Goal: Task Accomplishment & Management: Use online tool/utility

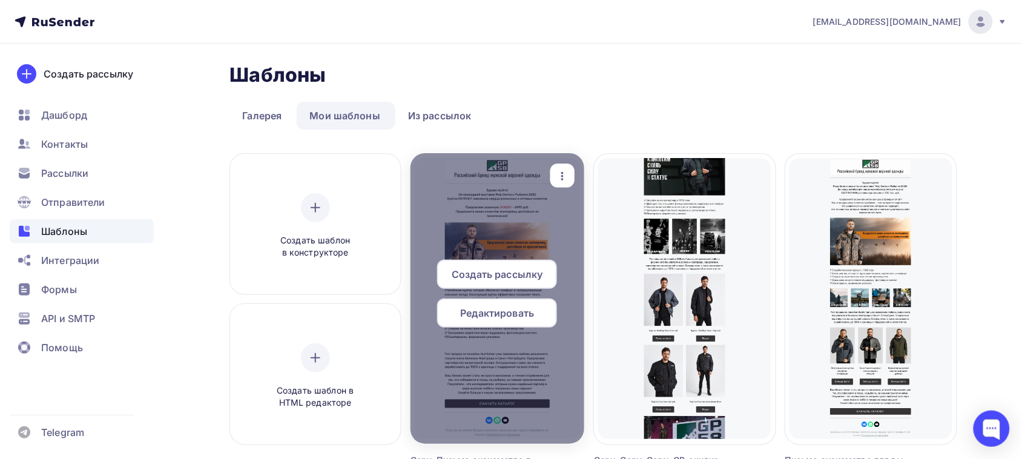
click at [486, 314] on span "Редактировать" at bounding box center [498, 313] width 74 height 15
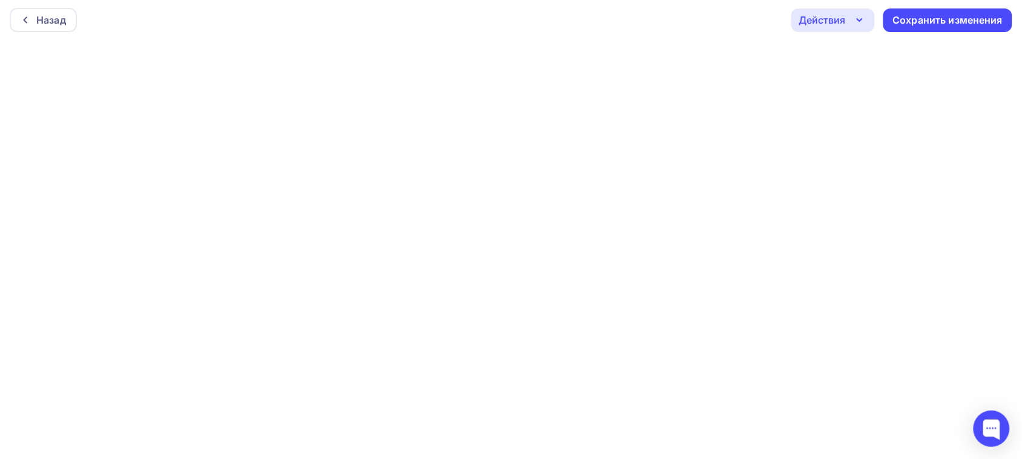
scroll to position [3, 0]
click at [909, 30] on div "Действия Отправить тестовое письмо Предпросмотр Выйти без сохранения Сохранить …" at bounding box center [901, 19] width 221 height 24
click at [942, 22] on div "Сохранить изменения" at bounding box center [948, 19] width 110 height 14
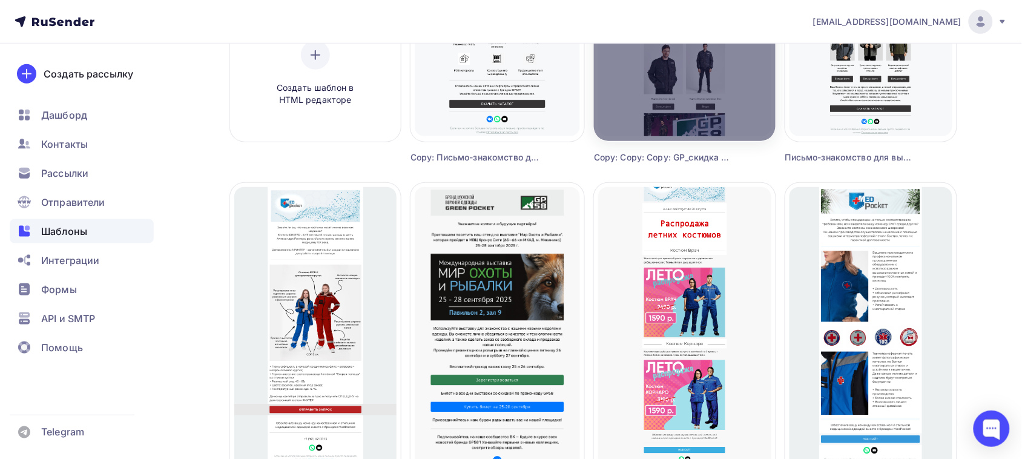
scroll to position [378, 0]
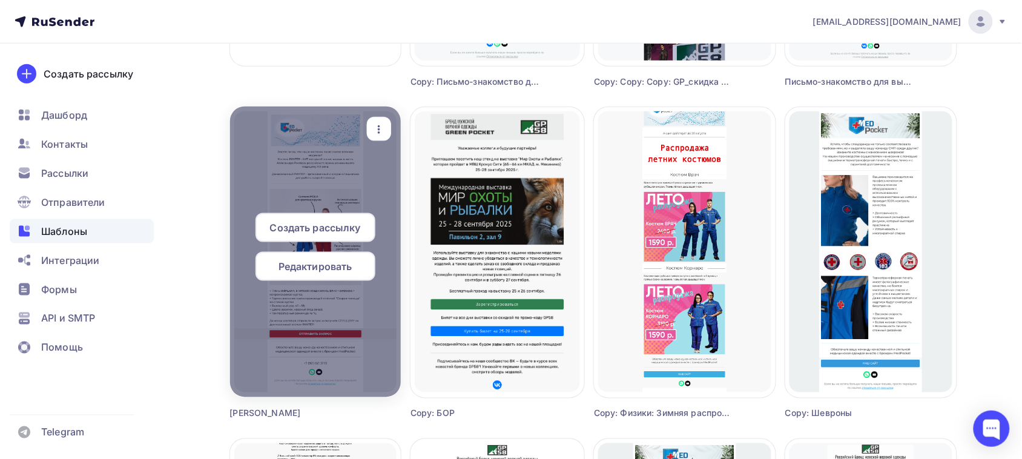
click at [376, 131] on icon "button" at bounding box center [379, 129] width 15 height 15
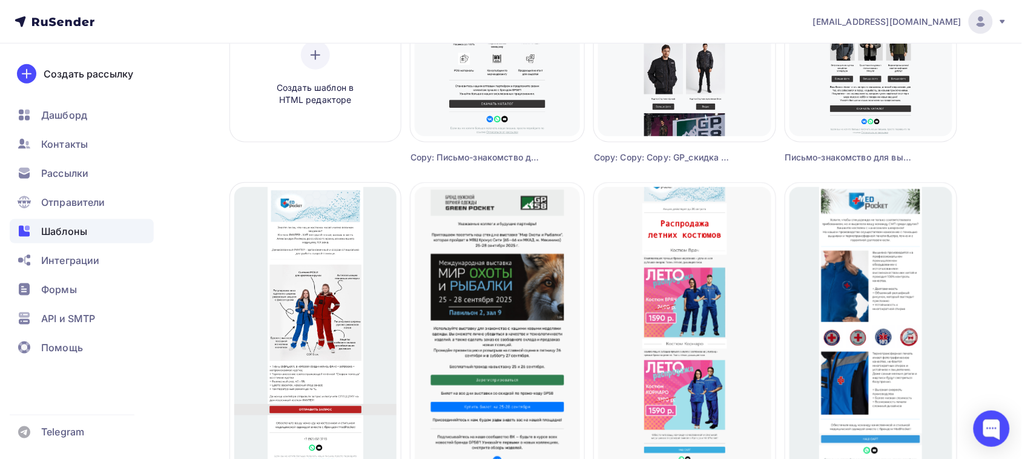
scroll to position [0, 0]
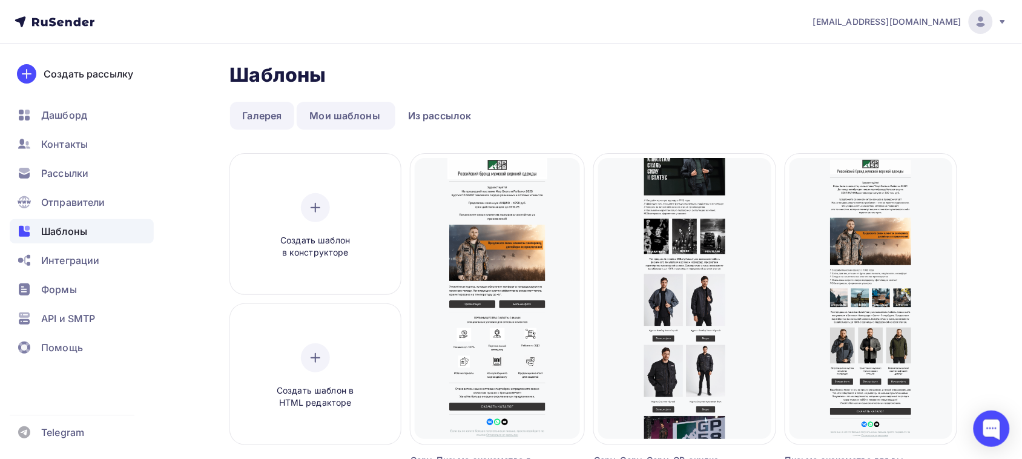
click at [268, 118] on link "Галерея" at bounding box center [262, 116] width 65 height 28
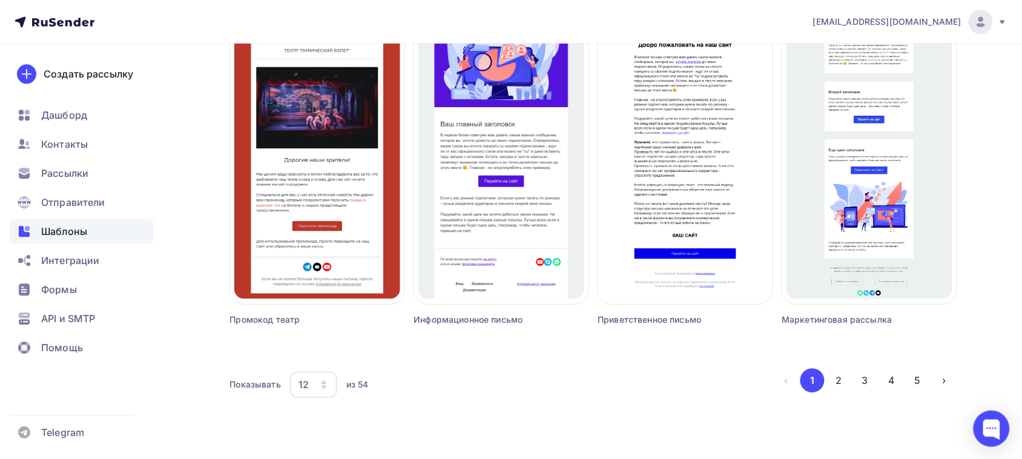
scroll to position [806, 0]
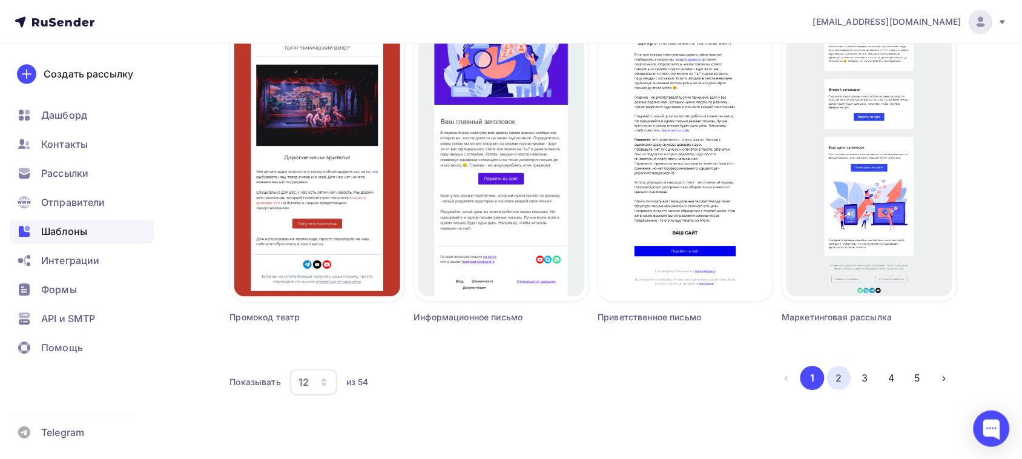
click at [838, 382] on button "2" at bounding box center [839, 378] width 24 height 24
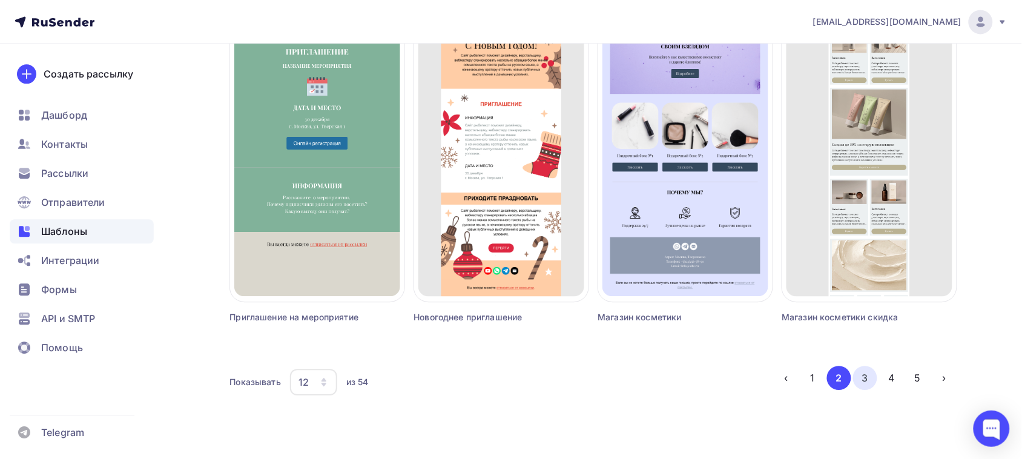
click at [867, 375] on button "3" at bounding box center [865, 378] width 24 height 24
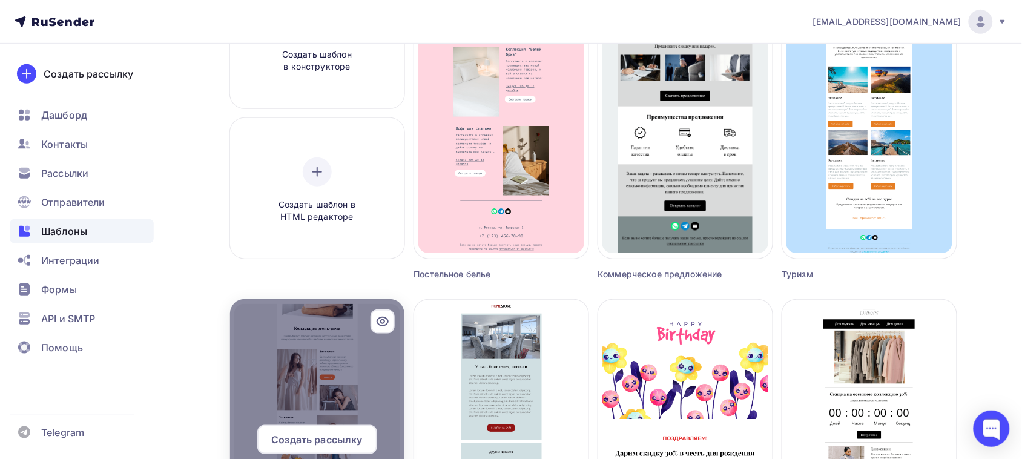
scroll to position [454, 0]
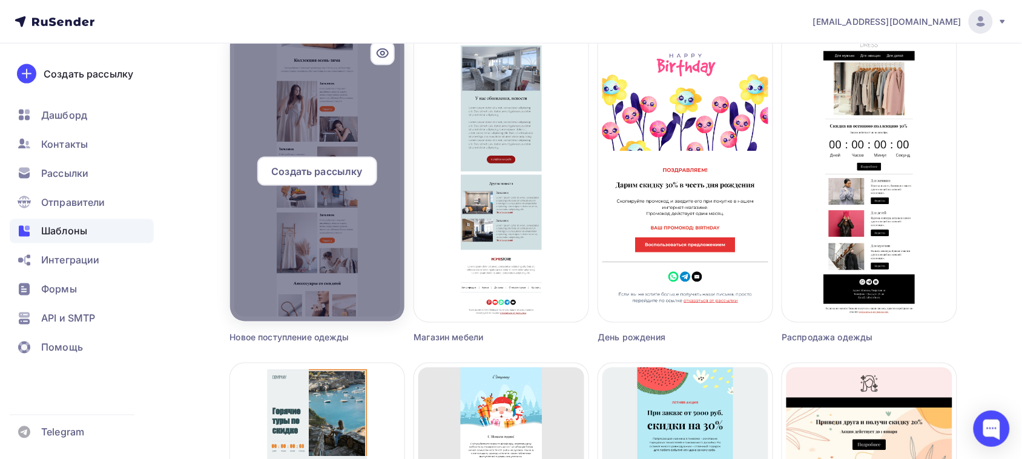
click at [329, 180] on div "Создать рассылку" at bounding box center [317, 171] width 120 height 29
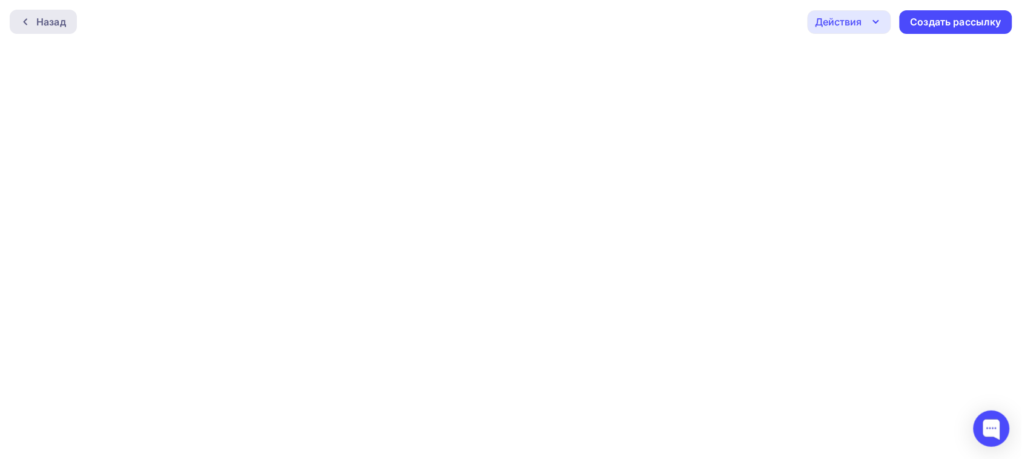
click at [34, 19] on div at bounding box center [29, 22] width 16 height 10
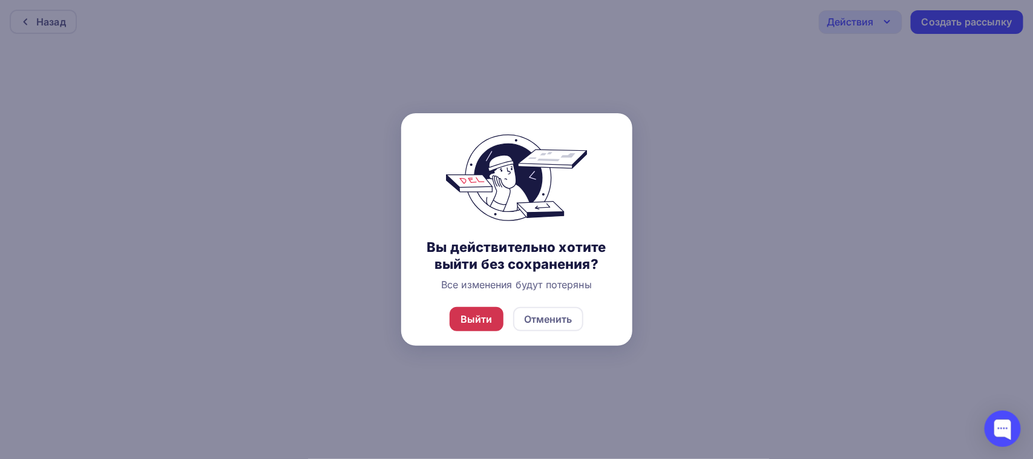
click at [485, 313] on div "Выйти" at bounding box center [477, 319] width 32 height 15
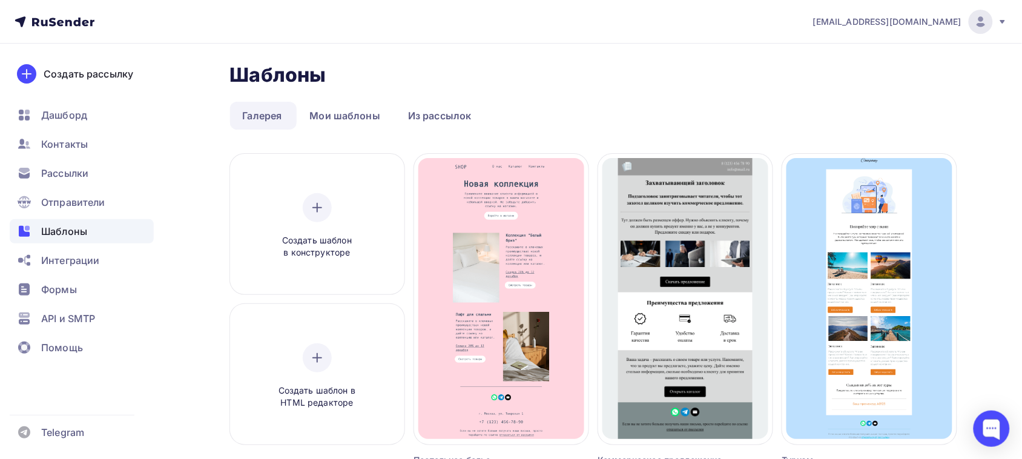
click at [265, 121] on link "Галерея" at bounding box center [262, 116] width 65 height 28
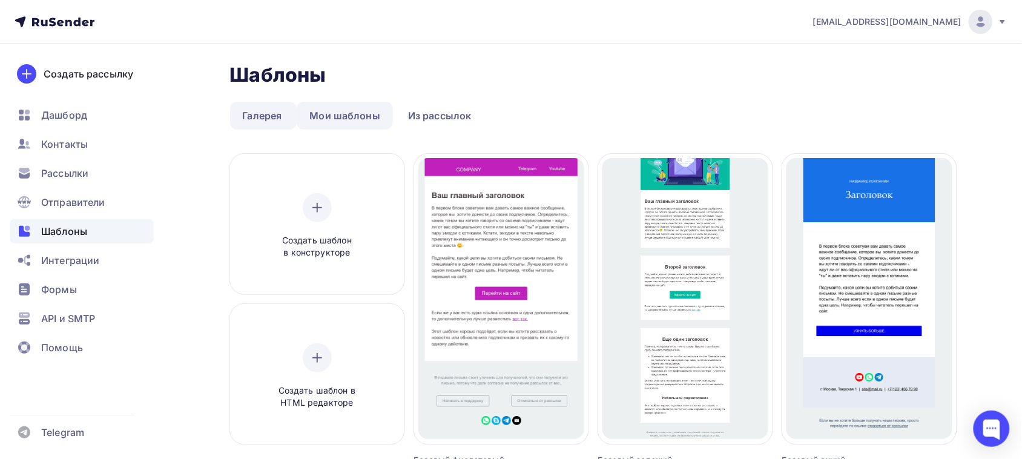
click at [312, 110] on link "Мои шаблоны" at bounding box center [345, 116] width 96 height 28
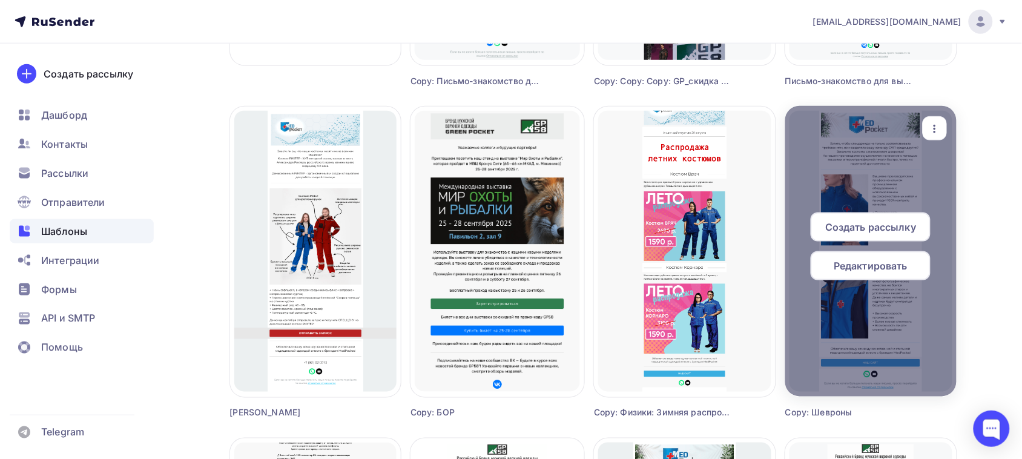
scroll to position [378, 0]
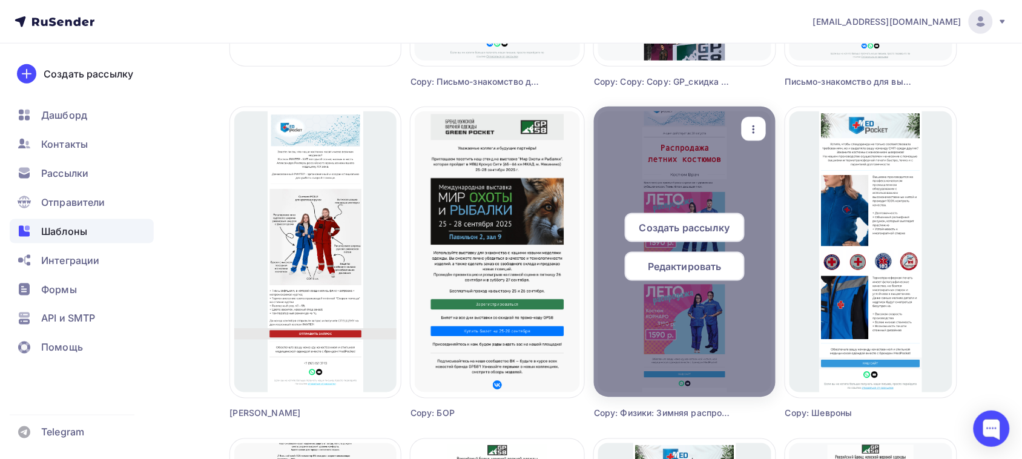
click at [692, 266] on span "Редактировать" at bounding box center [685, 266] width 74 height 15
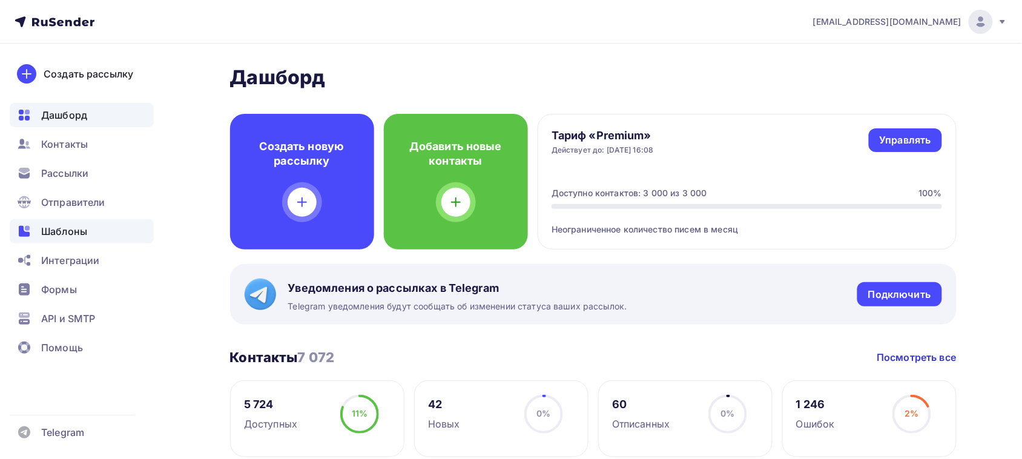
click at [53, 224] on span "Шаблоны" at bounding box center [64, 231] width 46 height 15
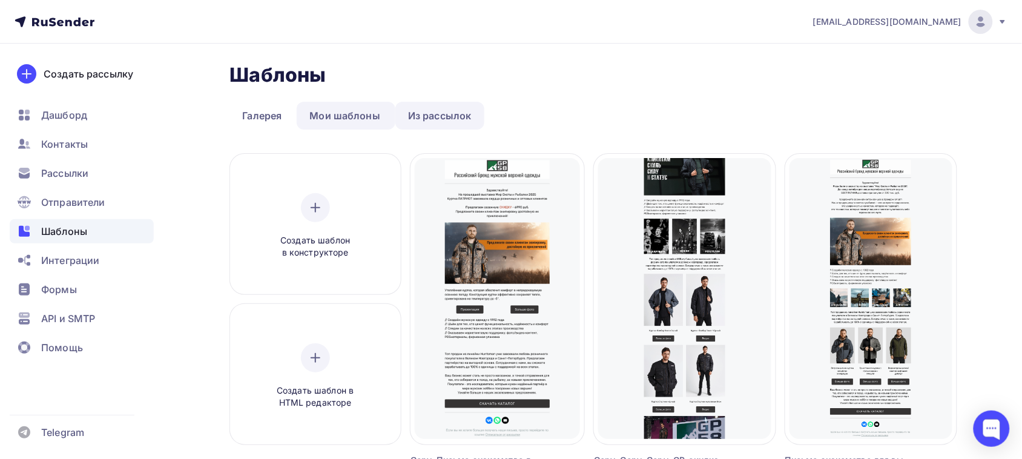
click at [451, 126] on link "Из рассылок" at bounding box center [439, 116] width 89 height 28
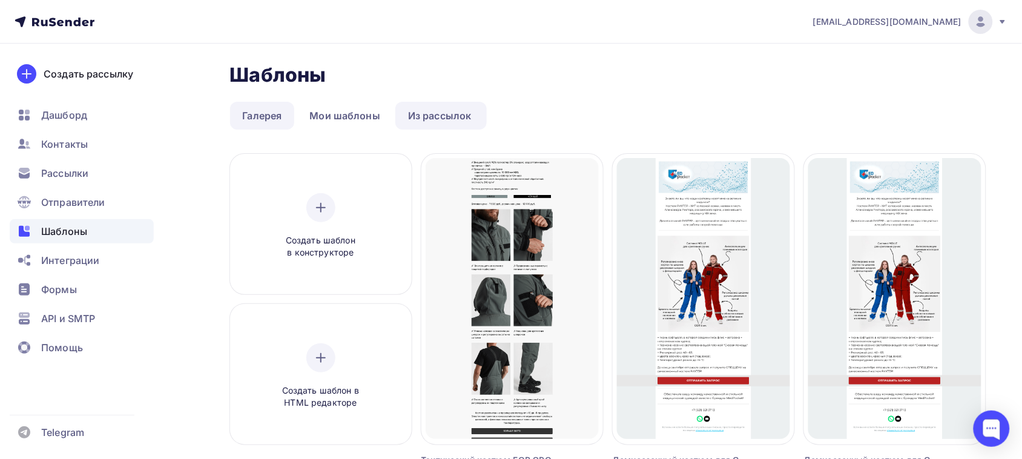
click at [266, 121] on link "Галерея" at bounding box center [262, 116] width 65 height 28
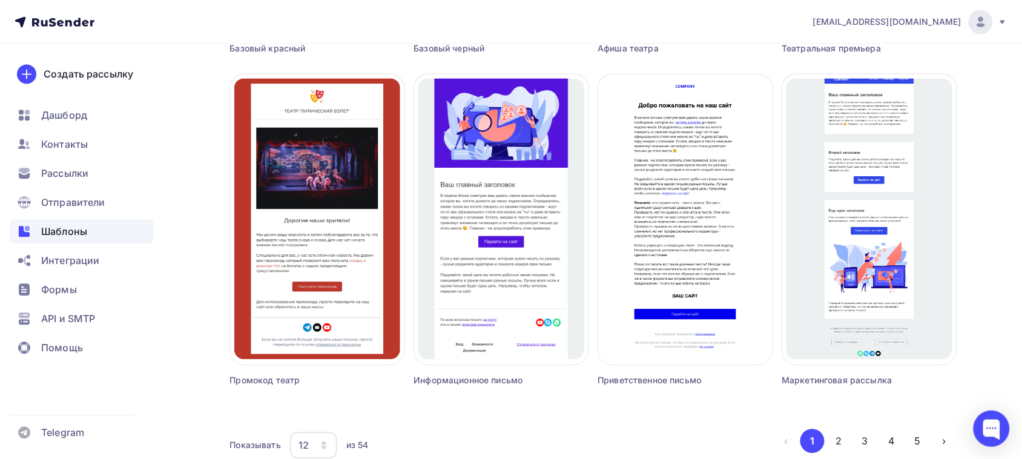
scroll to position [806, 0]
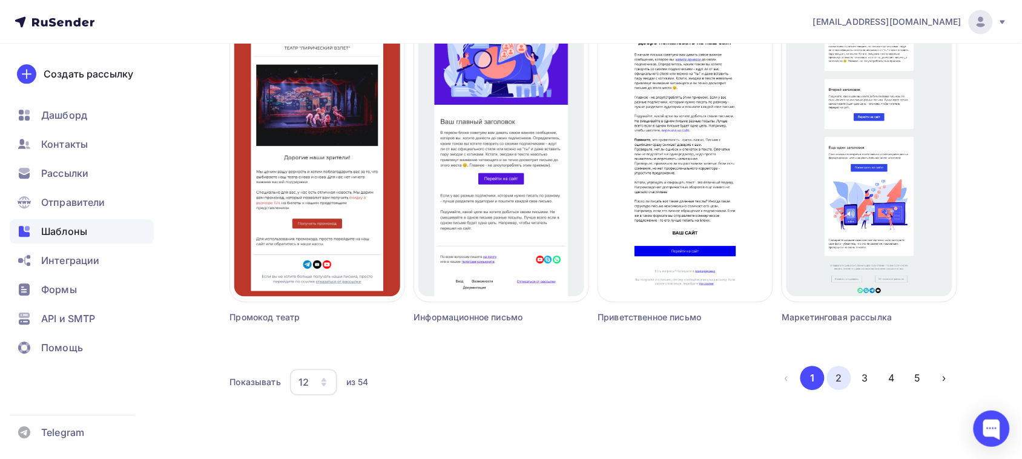
click at [846, 379] on button "2" at bounding box center [839, 378] width 24 height 24
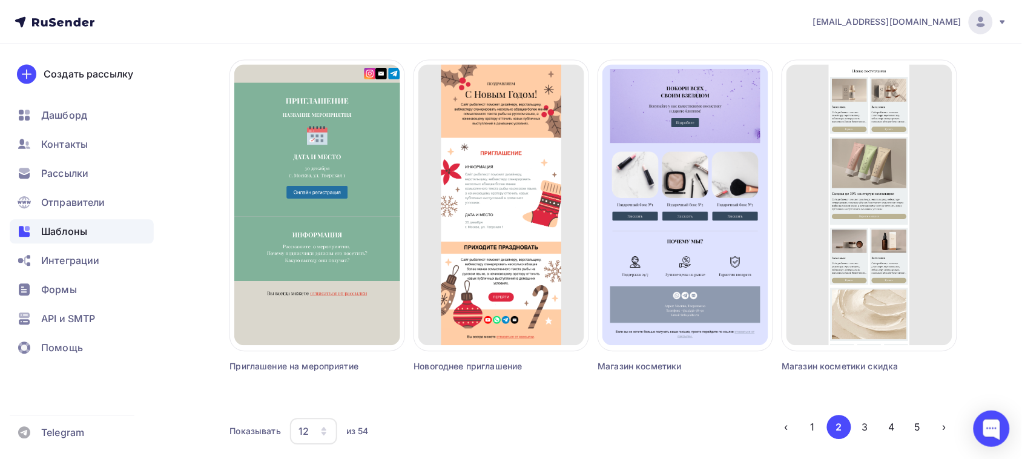
scroll to position [731, 0]
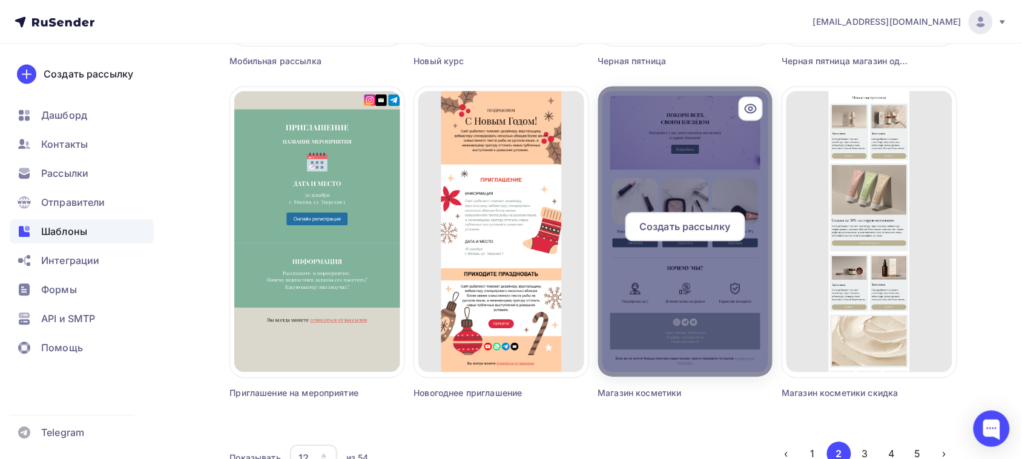
click at [706, 223] on span "Создать рассылку" at bounding box center [684, 226] width 91 height 15
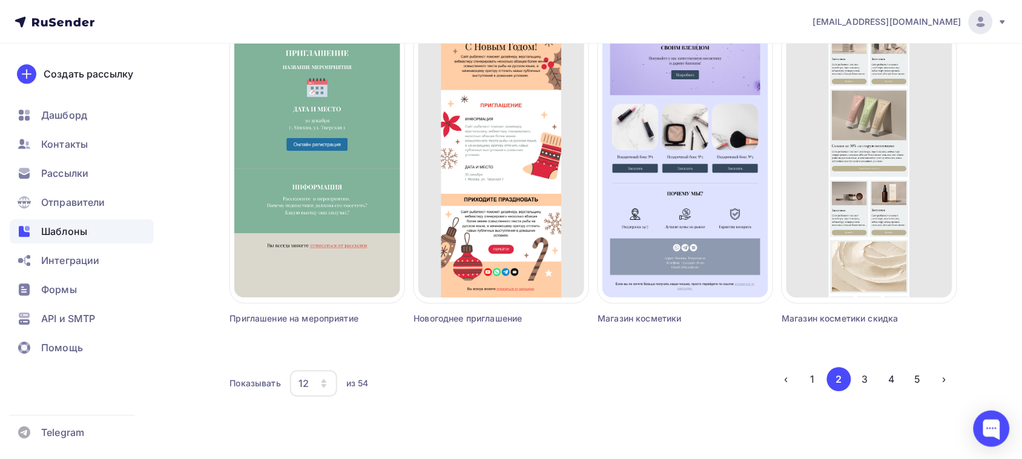
scroll to position [806, 0]
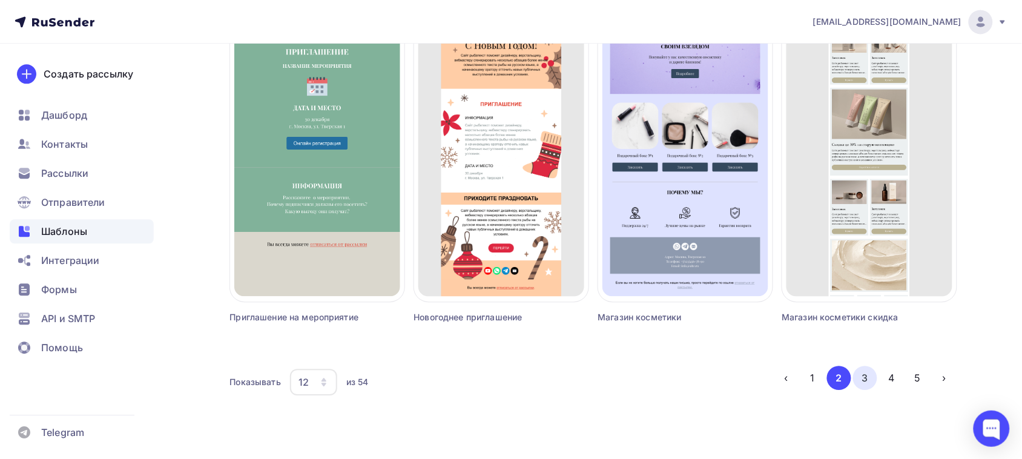
click at [870, 381] on button "3" at bounding box center [865, 378] width 24 height 24
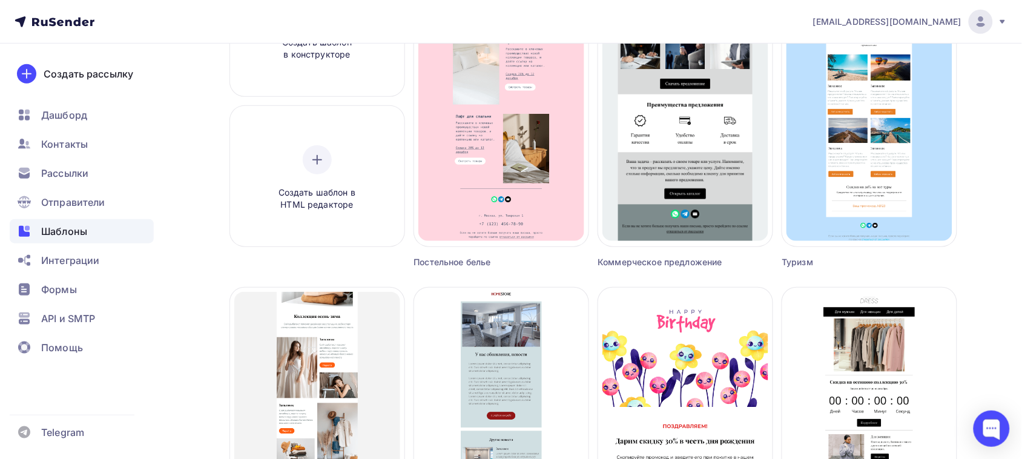
scroll to position [125, 0]
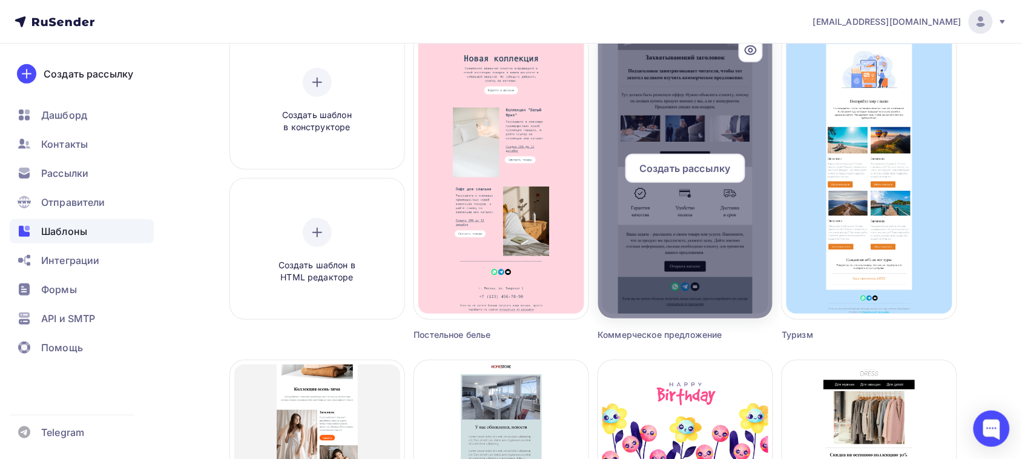
click at [714, 202] on div at bounding box center [685, 173] width 174 height 291
click at [714, 174] on span "Создать рассылку" at bounding box center [684, 168] width 91 height 15
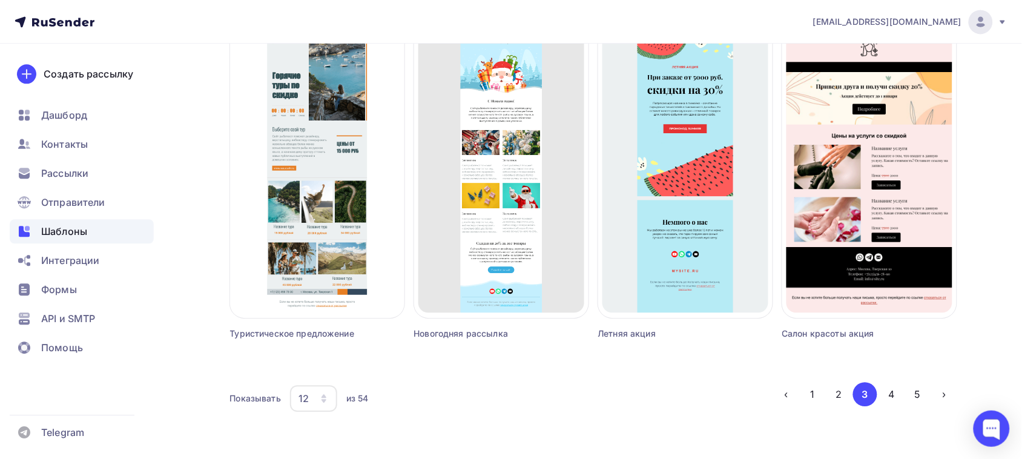
scroll to position [806, 0]
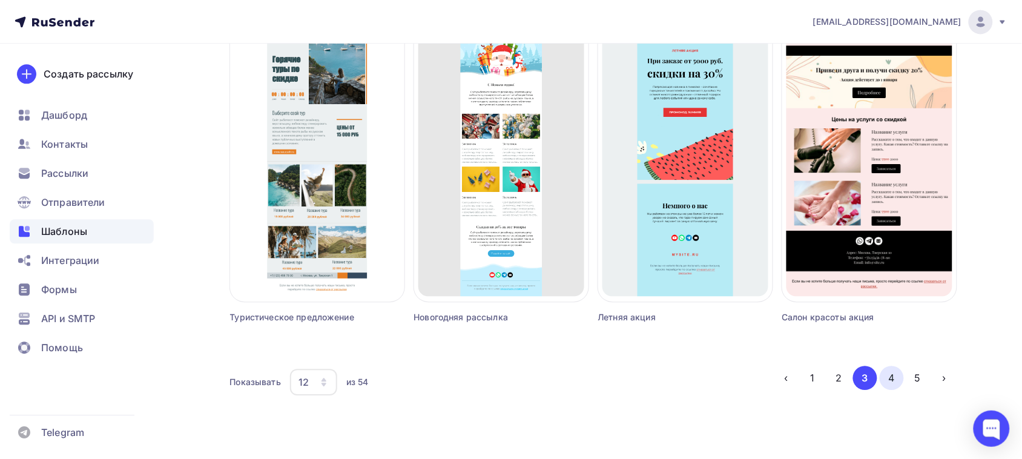
click at [896, 376] on button "4" at bounding box center [891, 378] width 24 height 24
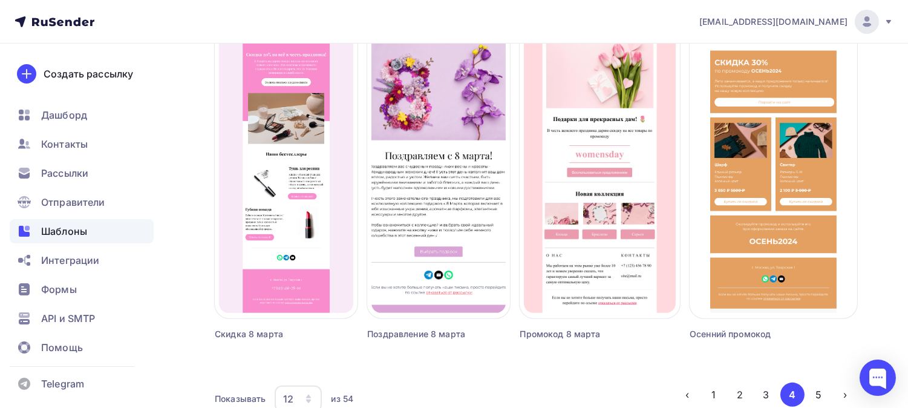
scroll to position [857, 0]
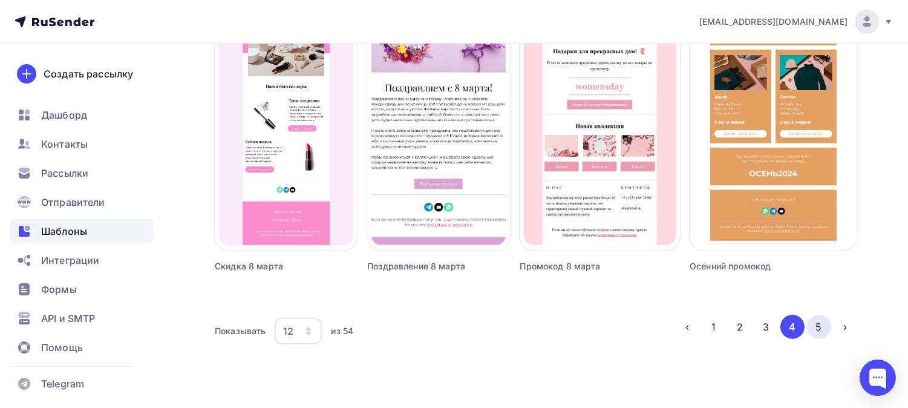
click at [823, 333] on button "5" at bounding box center [819, 327] width 24 height 24
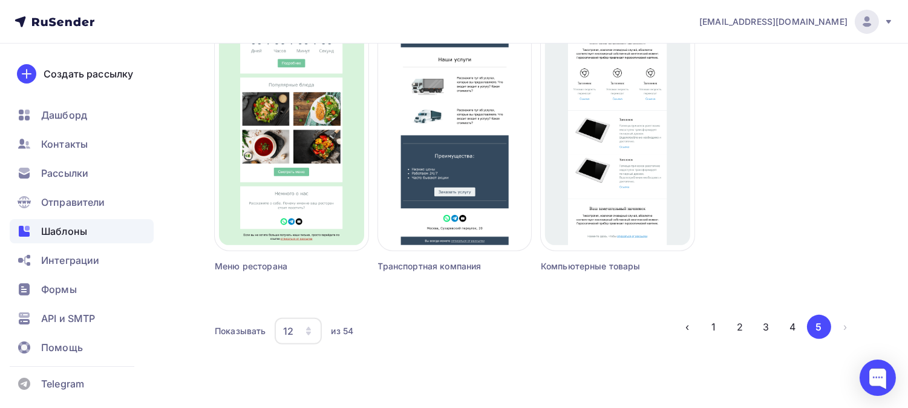
click at [726, 328] on li "2" at bounding box center [739, 327] width 27 height 24
click at [746, 324] on button "2" at bounding box center [740, 327] width 24 height 24
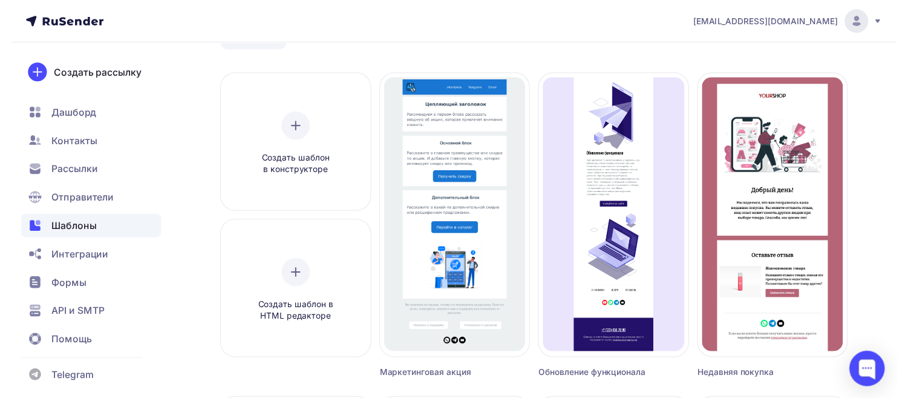
scroll to position [0, 0]
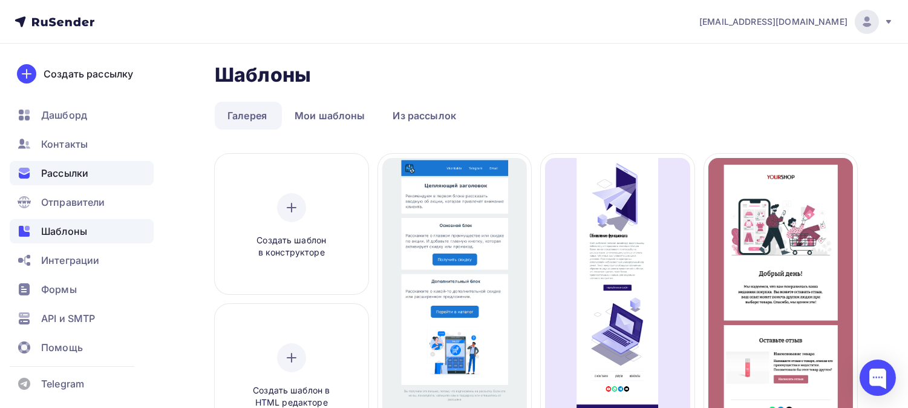
click at [74, 180] on span "Рассылки" at bounding box center [64, 173] width 47 height 15
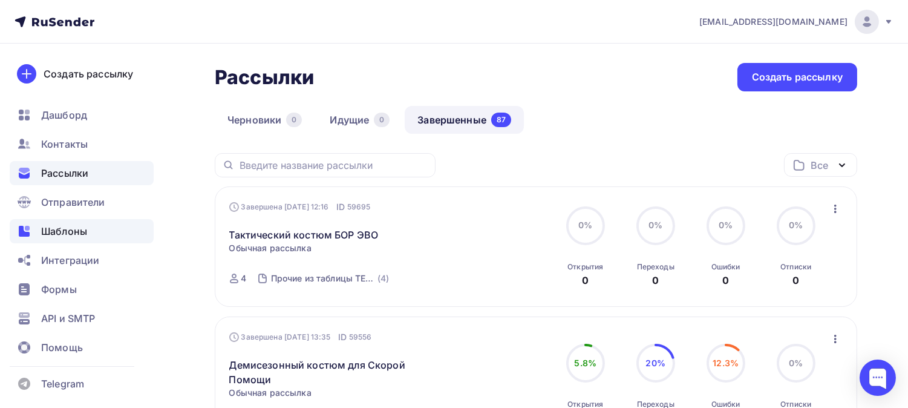
click at [107, 232] on div "Шаблоны" at bounding box center [82, 231] width 144 height 24
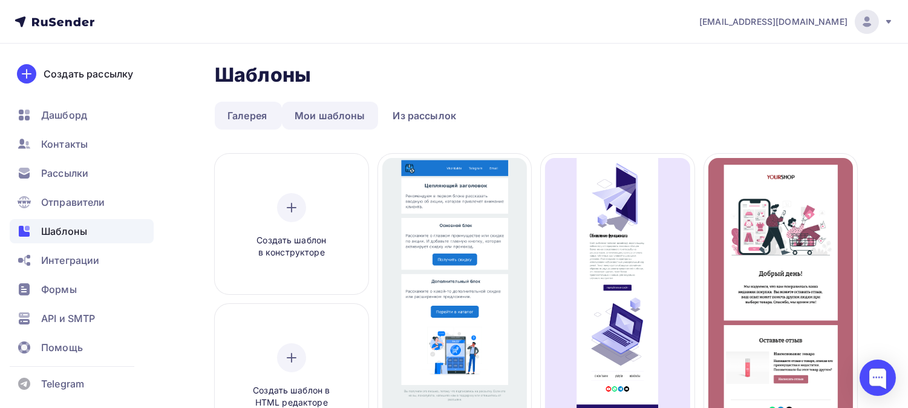
click at [323, 121] on link "Мои шаблоны" at bounding box center [330, 116] width 96 height 28
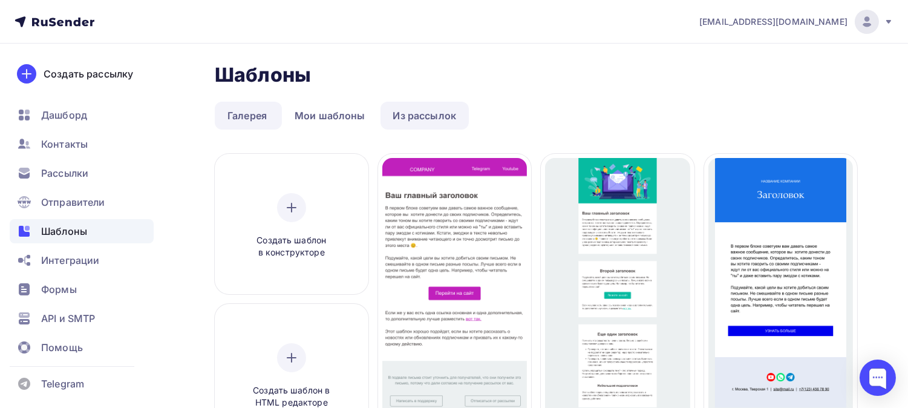
click at [432, 121] on link "Из рассылок" at bounding box center [425, 116] width 89 height 28
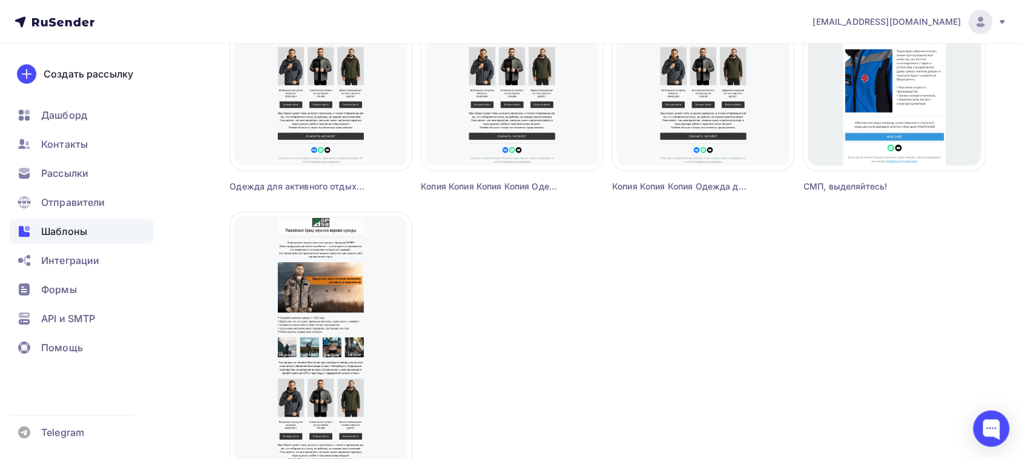
scroll to position [1138, 0]
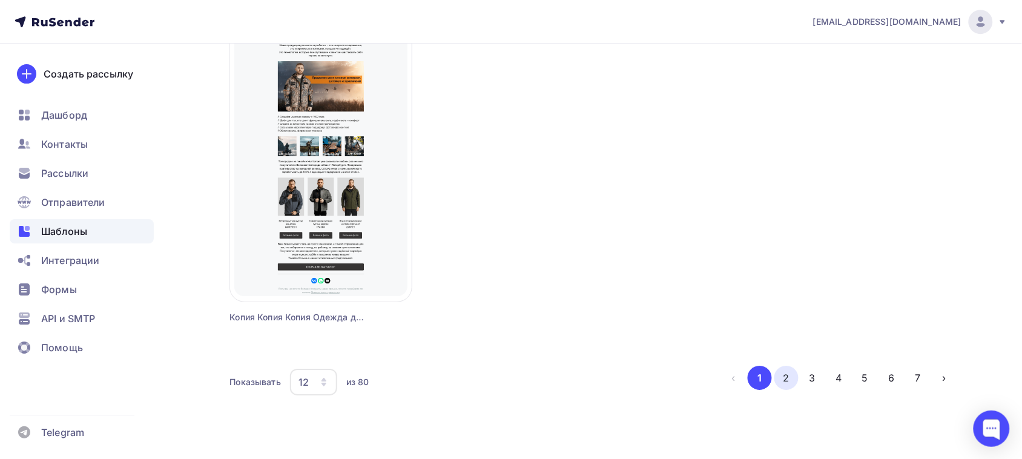
click at [788, 383] on button "2" at bounding box center [786, 378] width 24 height 24
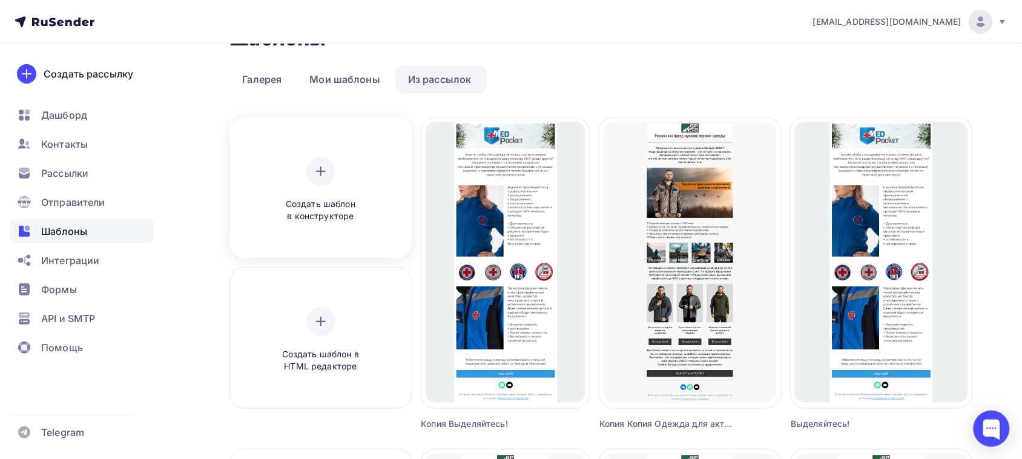
scroll to position [0, 0]
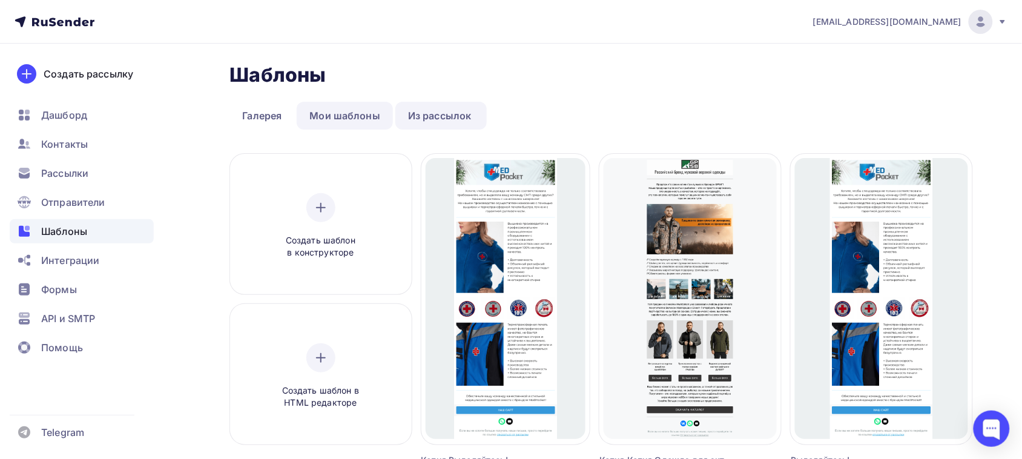
click at [337, 122] on link "Мои шаблоны" at bounding box center [345, 116] width 96 height 28
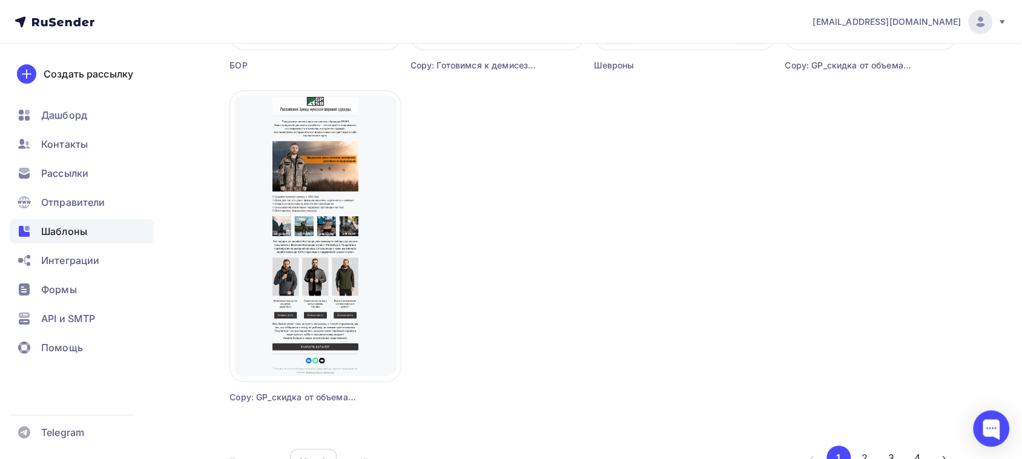
scroll to position [1138, 0]
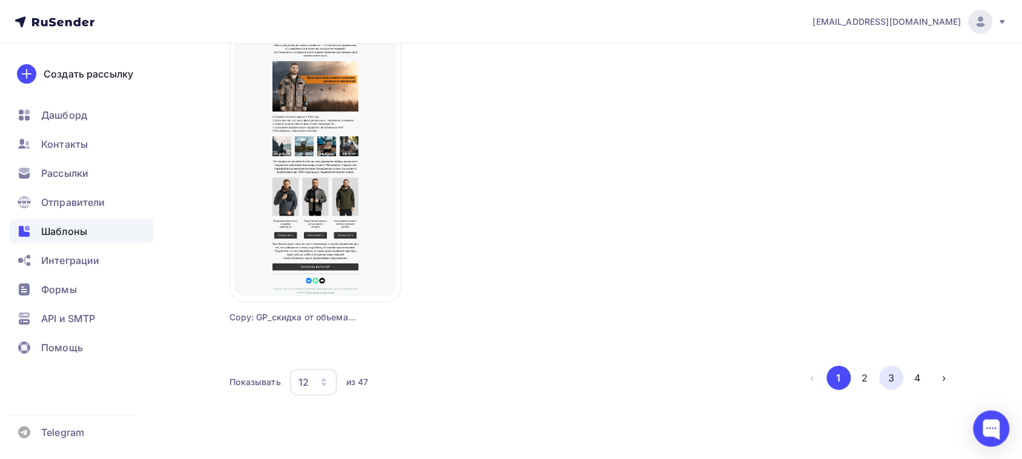
click at [893, 384] on button "3" at bounding box center [891, 378] width 24 height 24
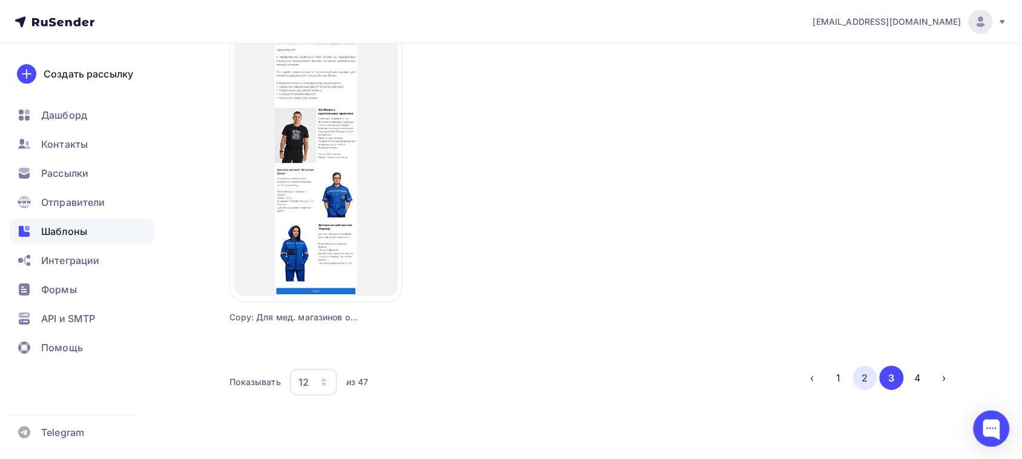
click at [866, 384] on button "2" at bounding box center [865, 378] width 24 height 24
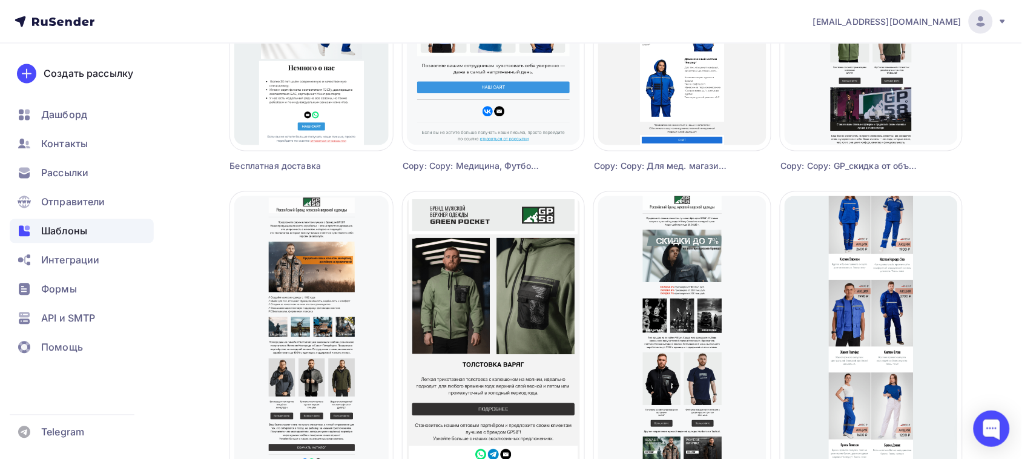
scroll to position [760, 0]
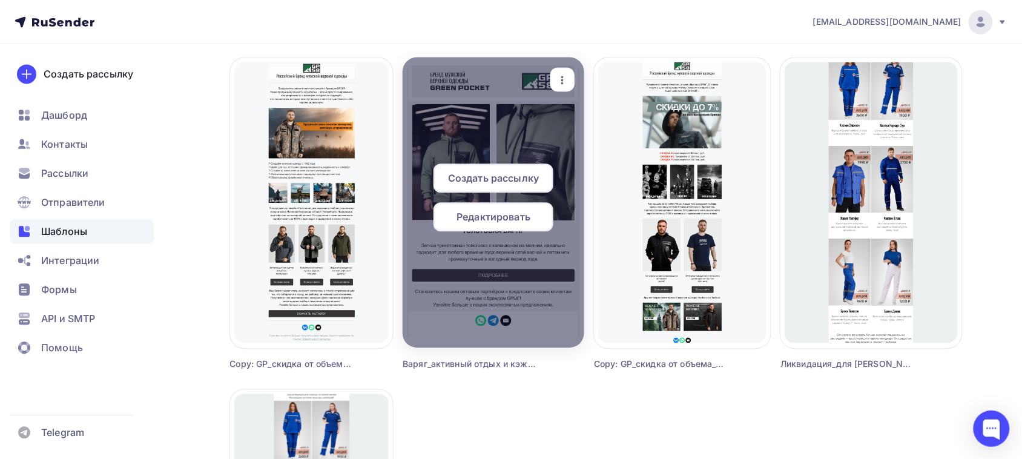
click at [513, 220] on span "Редактировать" at bounding box center [493, 216] width 74 height 15
